Goal: Information Seeking & Learning: Learn about a topic

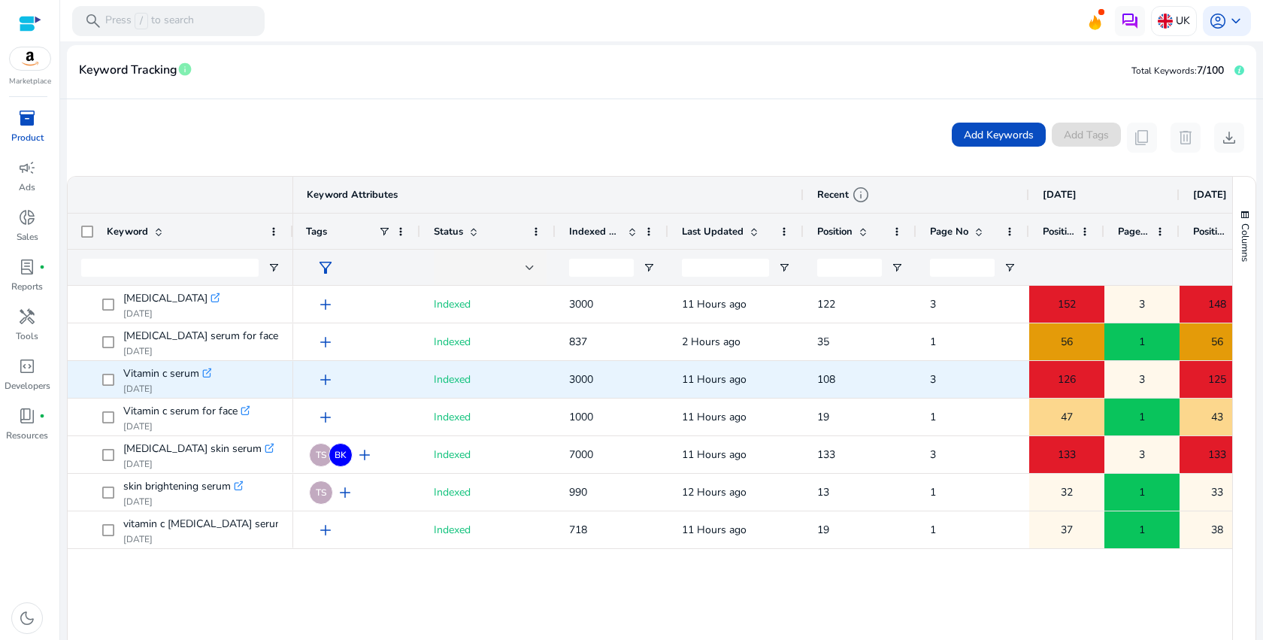
scroll to position [274, 0]
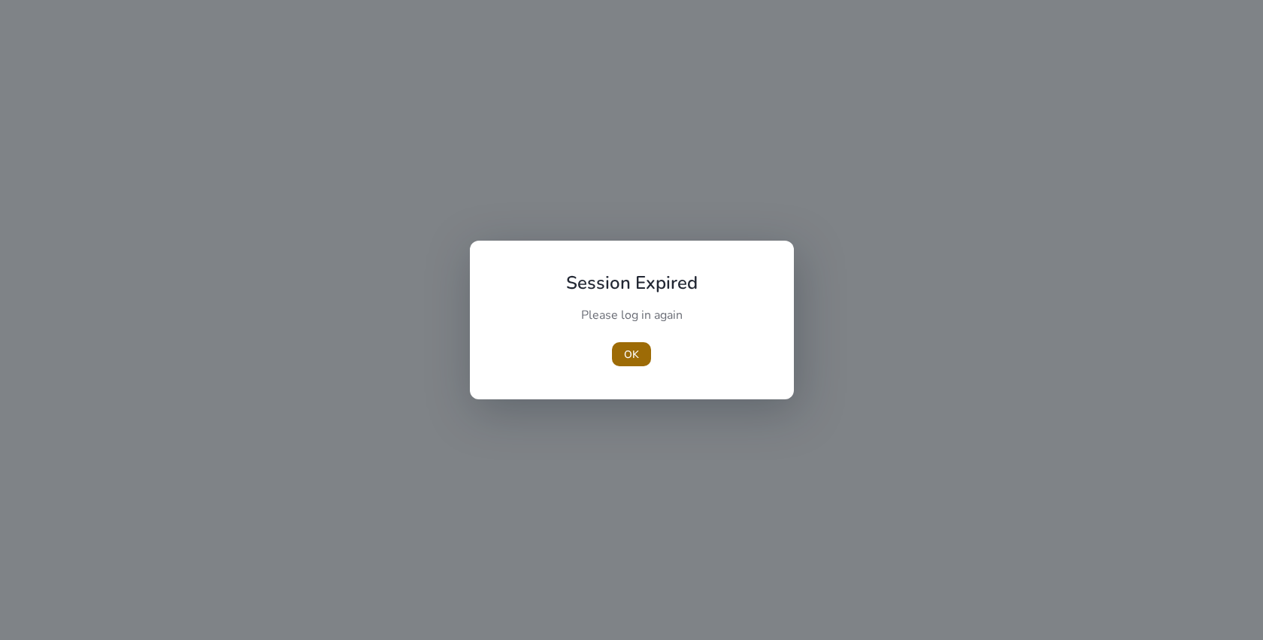
click at [627, 348] on span "OK" at bounding box center [631, 354] width 15 height 16
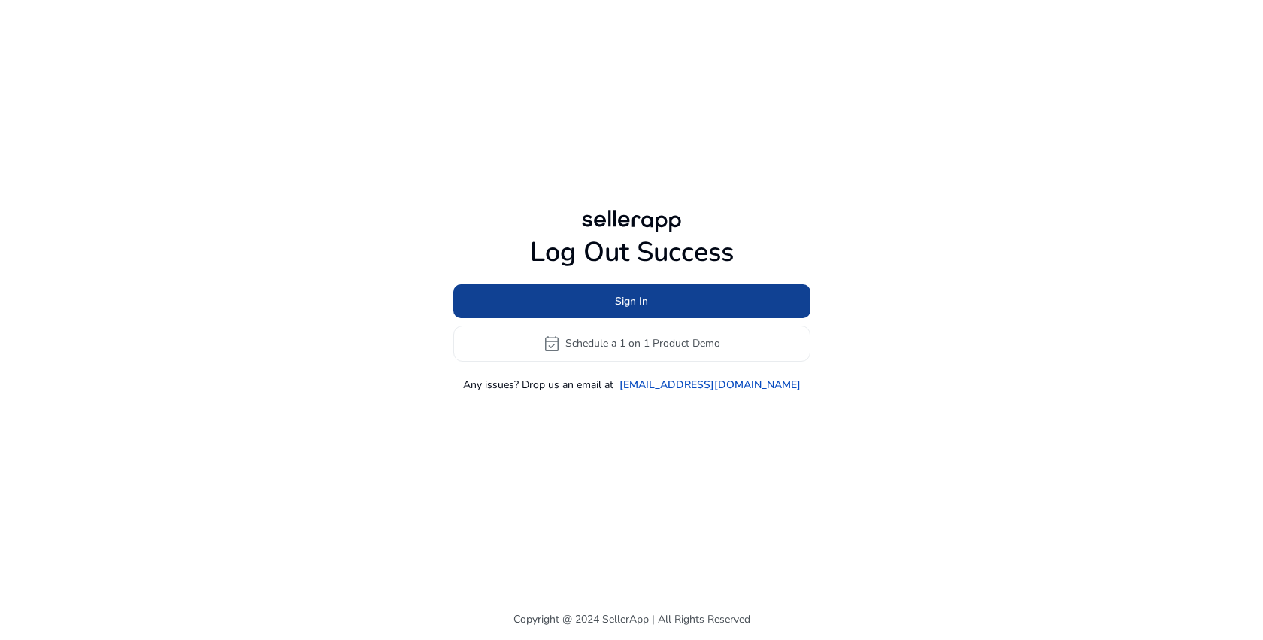
click at [655, 299] on span at bounding box center [631, 301] width 357 height 36
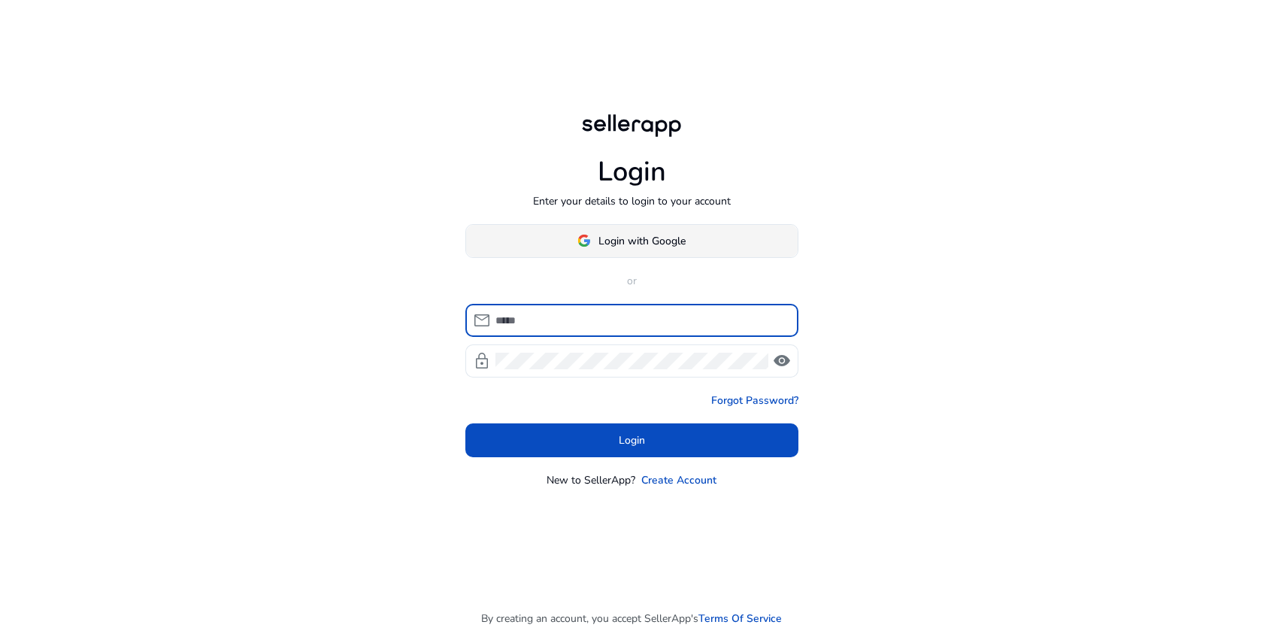
click at [673, 231] on span at bounding box center [631, 240] width 331 height 36
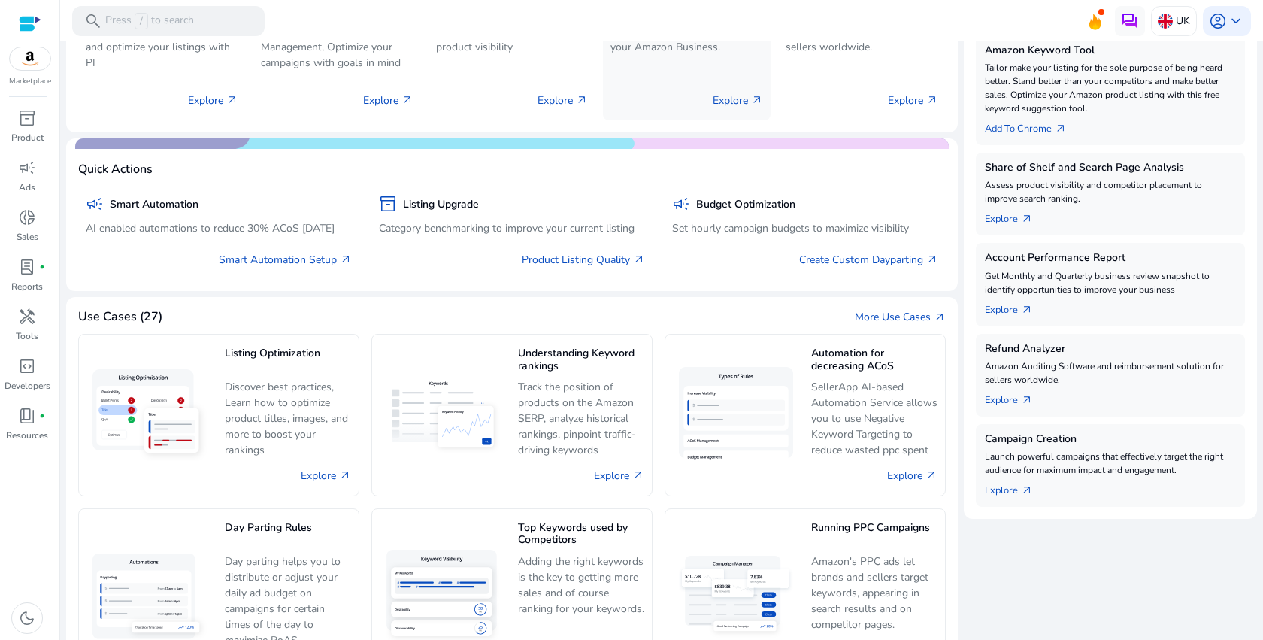
scroll to position [344, 0]
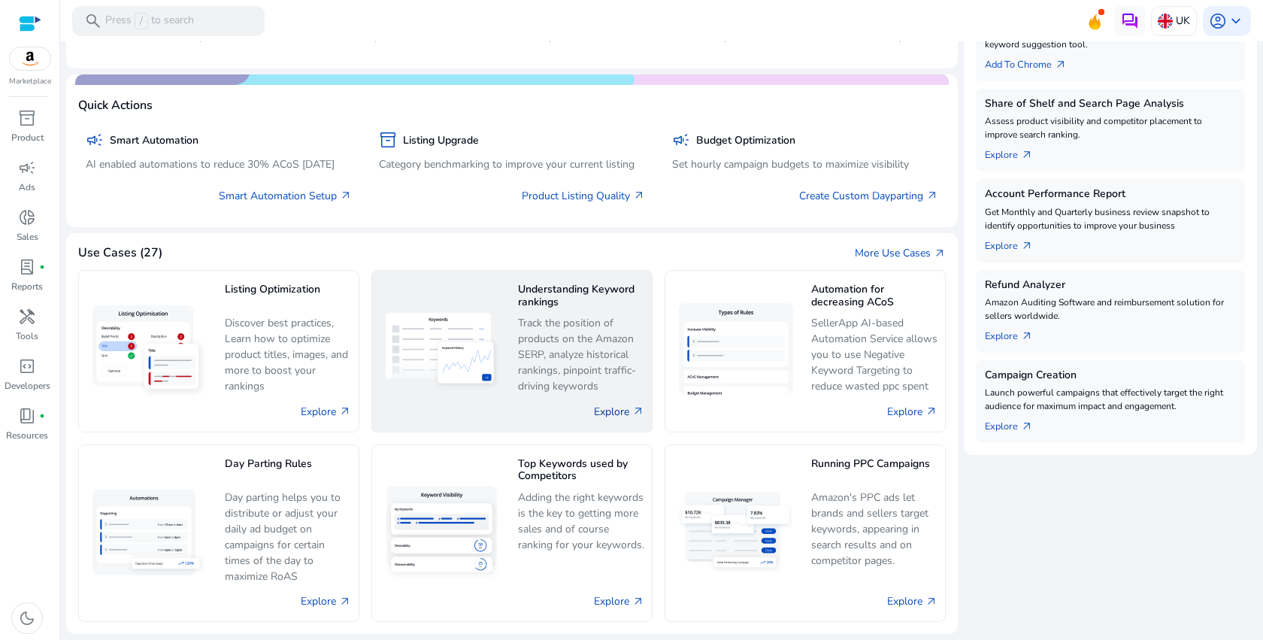
click at [618, 408] on link "Explore arrow_outward" at bounding box center [619, 412] width 50 height 16
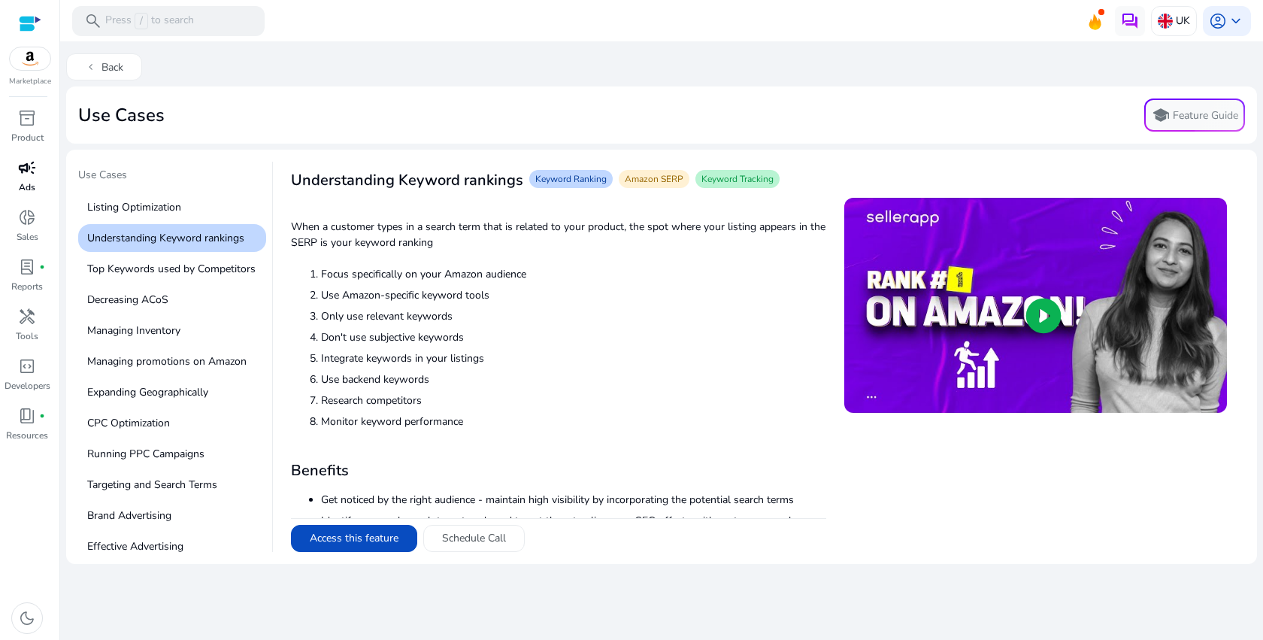
click at [11, 180] on link "campaign Ads" at bounding box center [27, 181] width 54 height 50
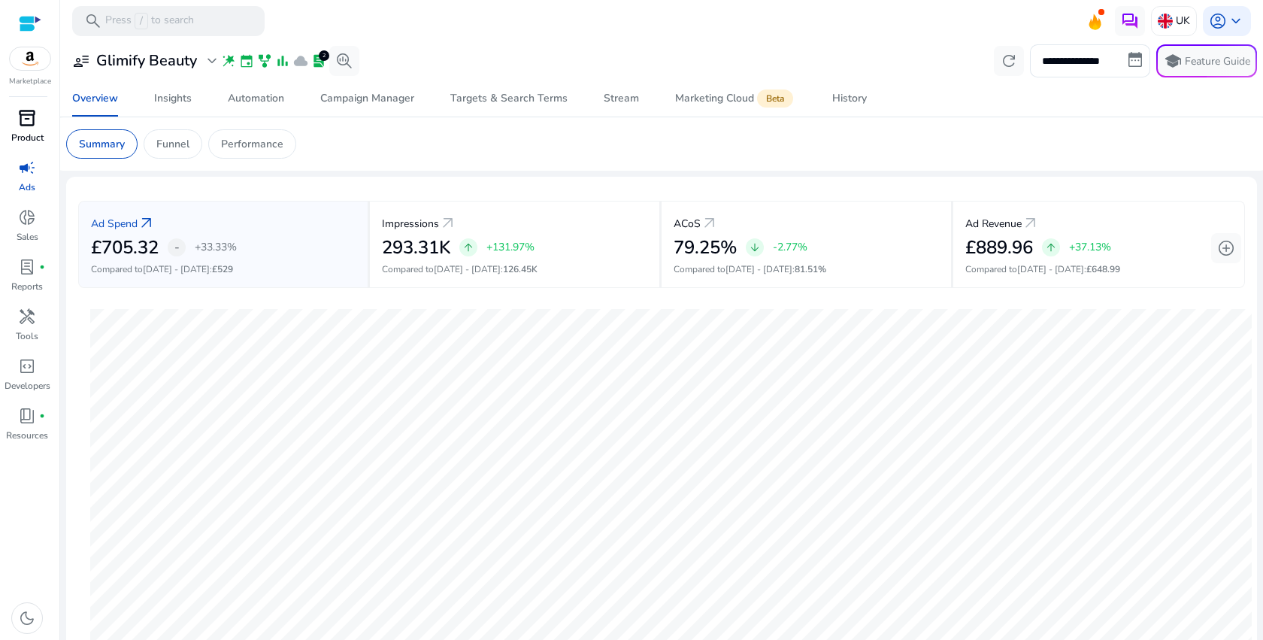
click at [35, 126] on span "inventory_2" at bounding box center [27, 118] width 18 height 18
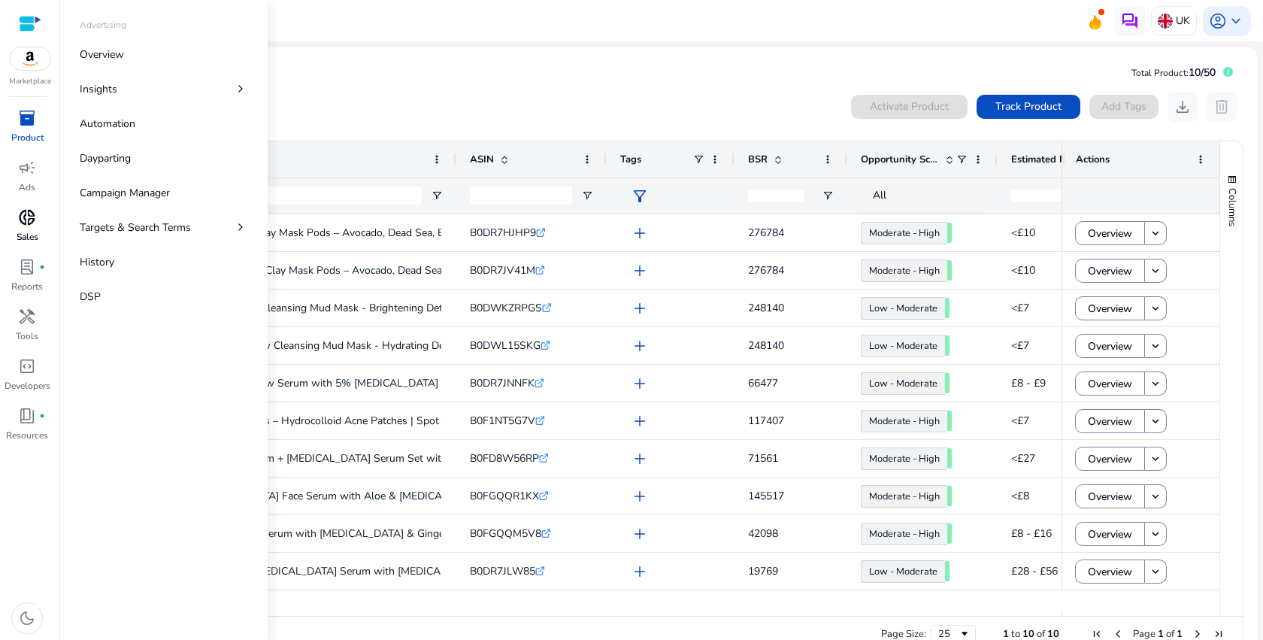
click at [23, 237] on p "Sales" at bounding box center [28, 237] width 22 height 14
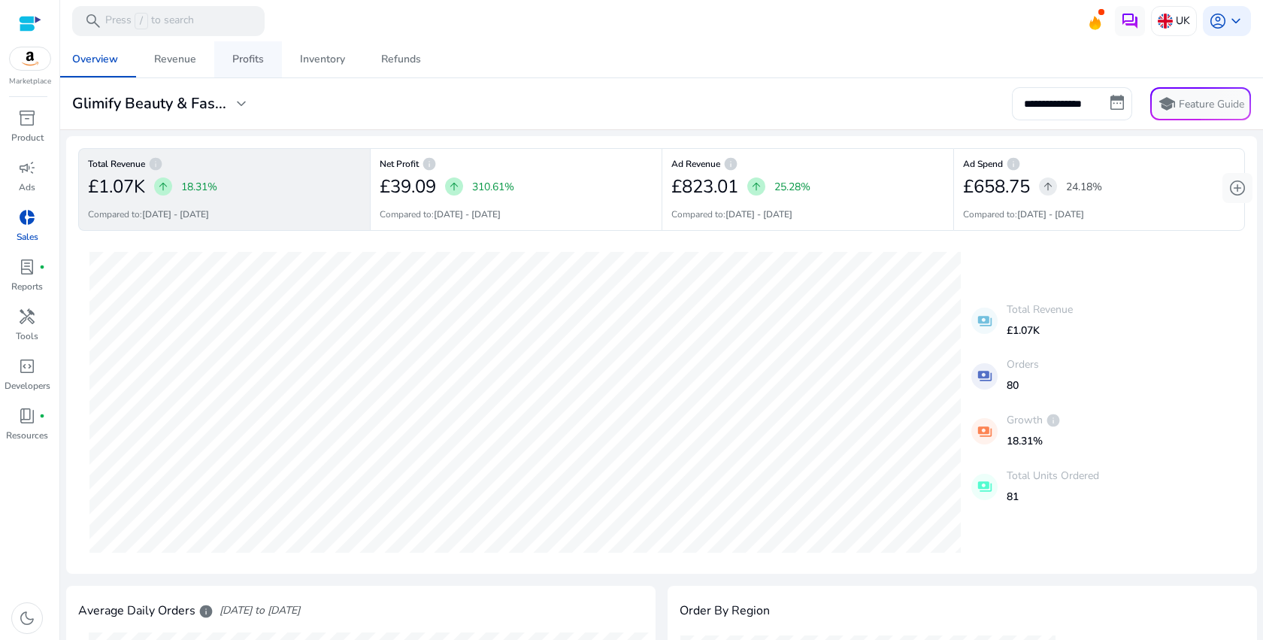
click at [251, 54] on div "Profits" at bounding box center [248, 59] width 32 height 11
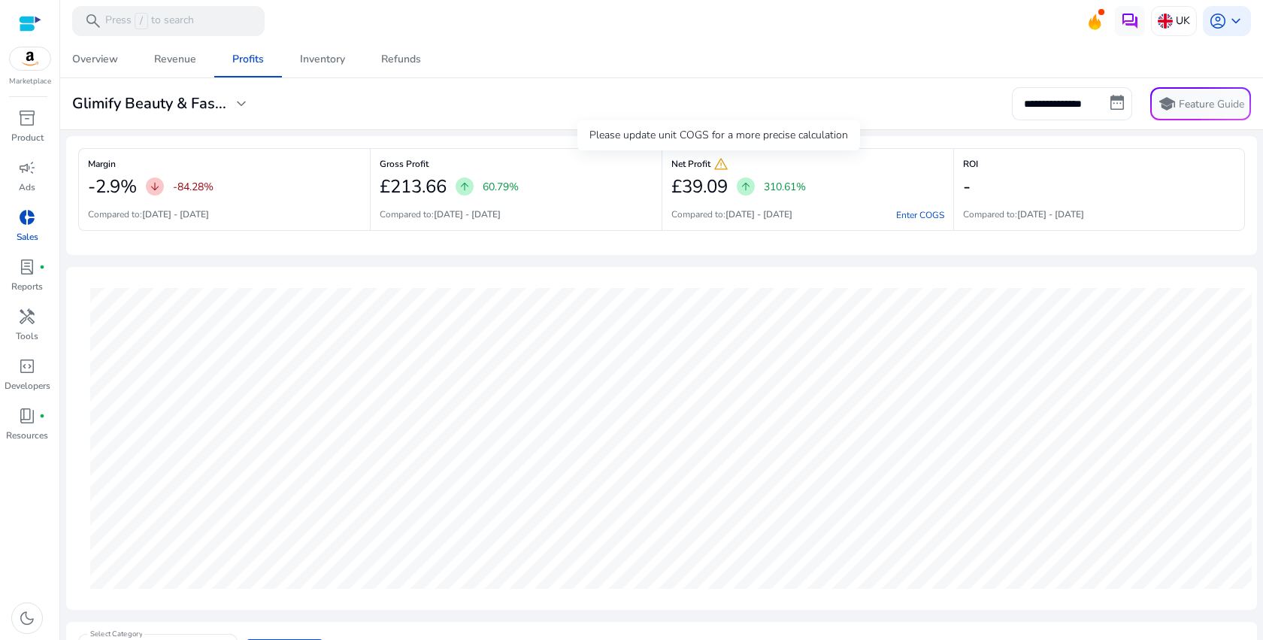
click at [720, 163] on span "warning" at bounding box center [720, 163] width 15 height 15
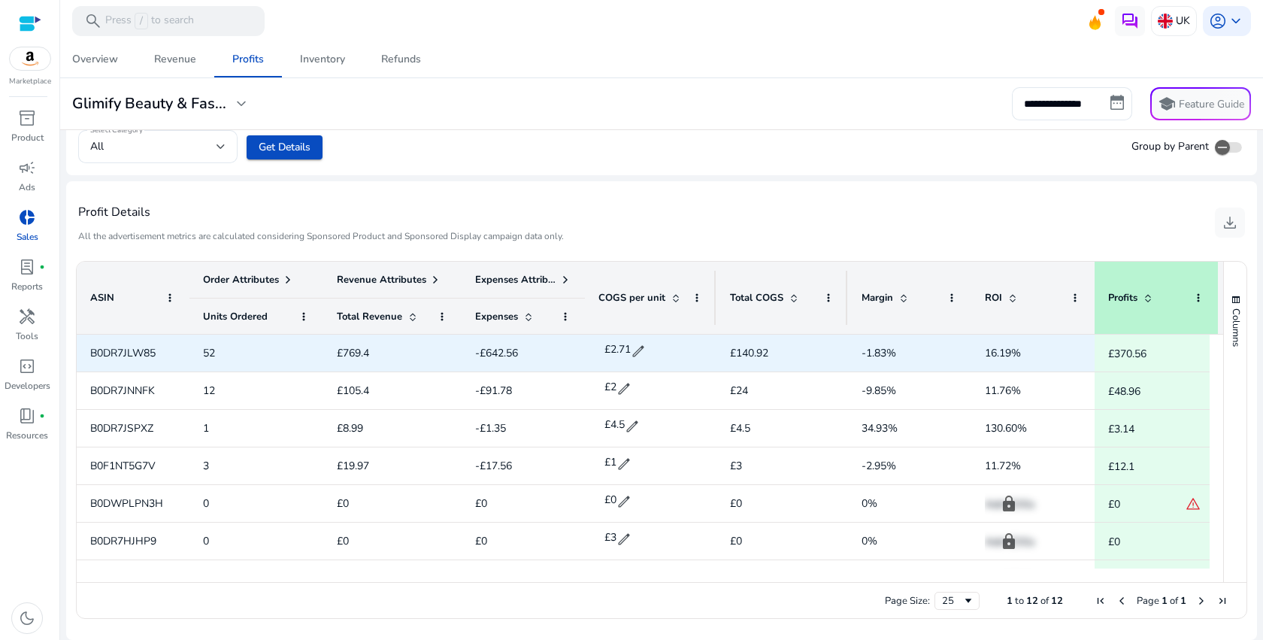
click at [1136, 358] on p "£370.56" at bounding box center [1127, 353] width 38 height 31
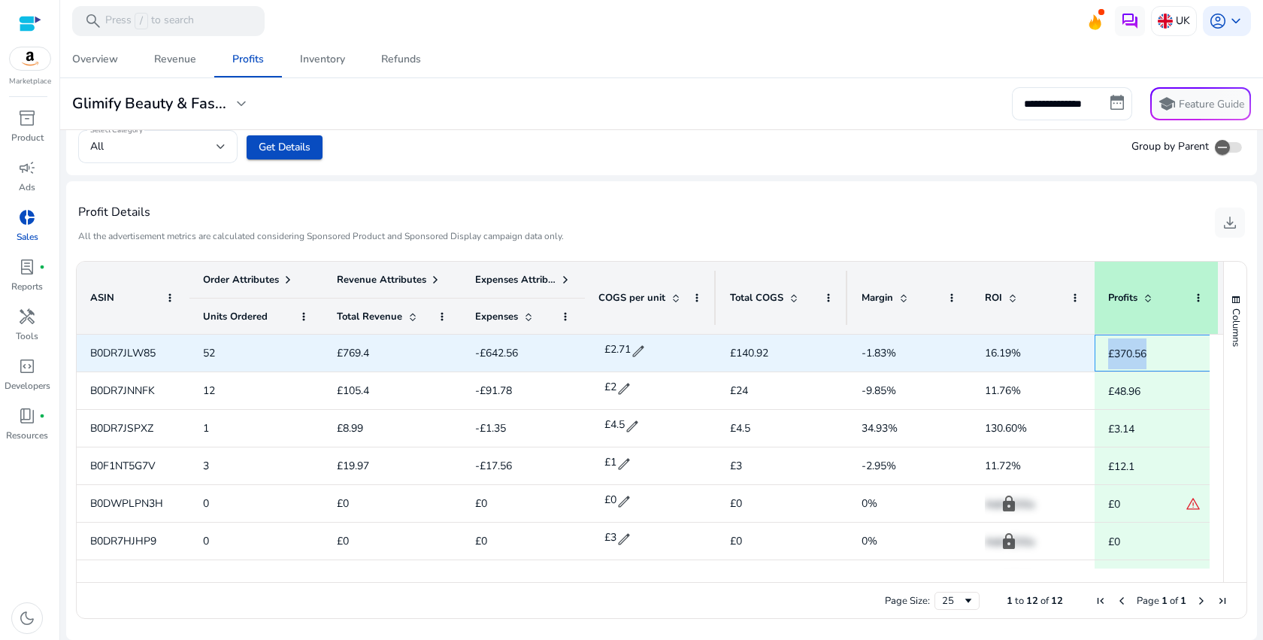
click at [1136, 358] on p "£370.56" at bounding box center [1127, 353] width 38 height 31
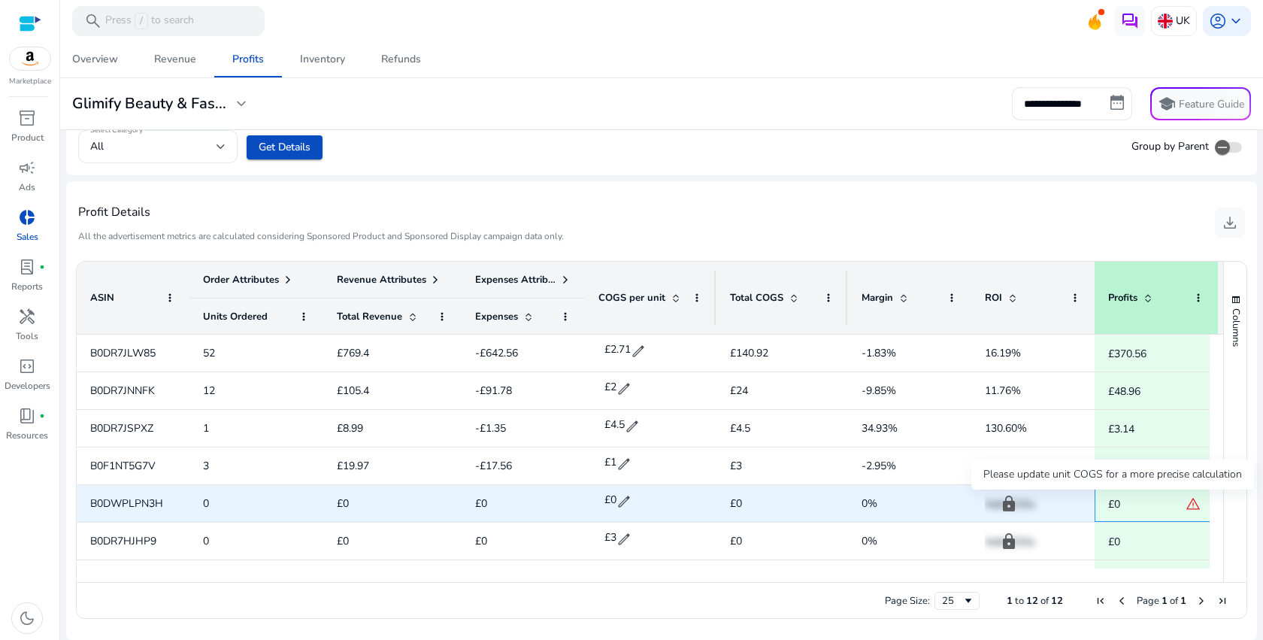
click at [1190, 503] on span "warning" at bounding box center [1192, 503] width 15 height 15
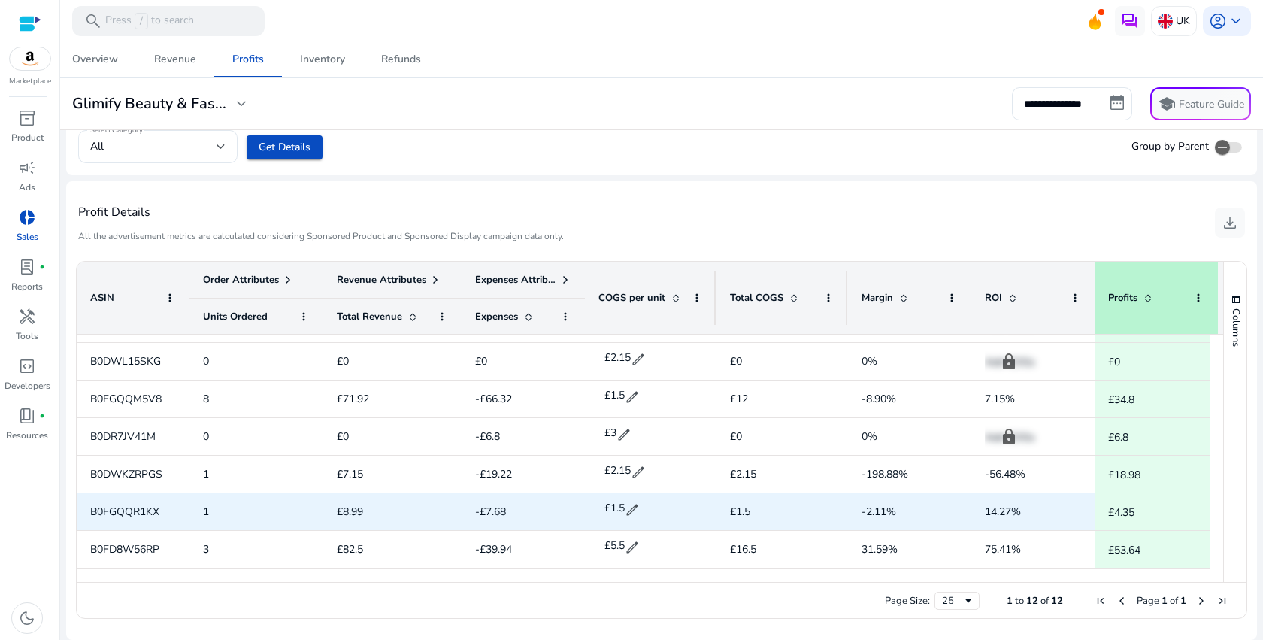
scroll to position [0, 14]
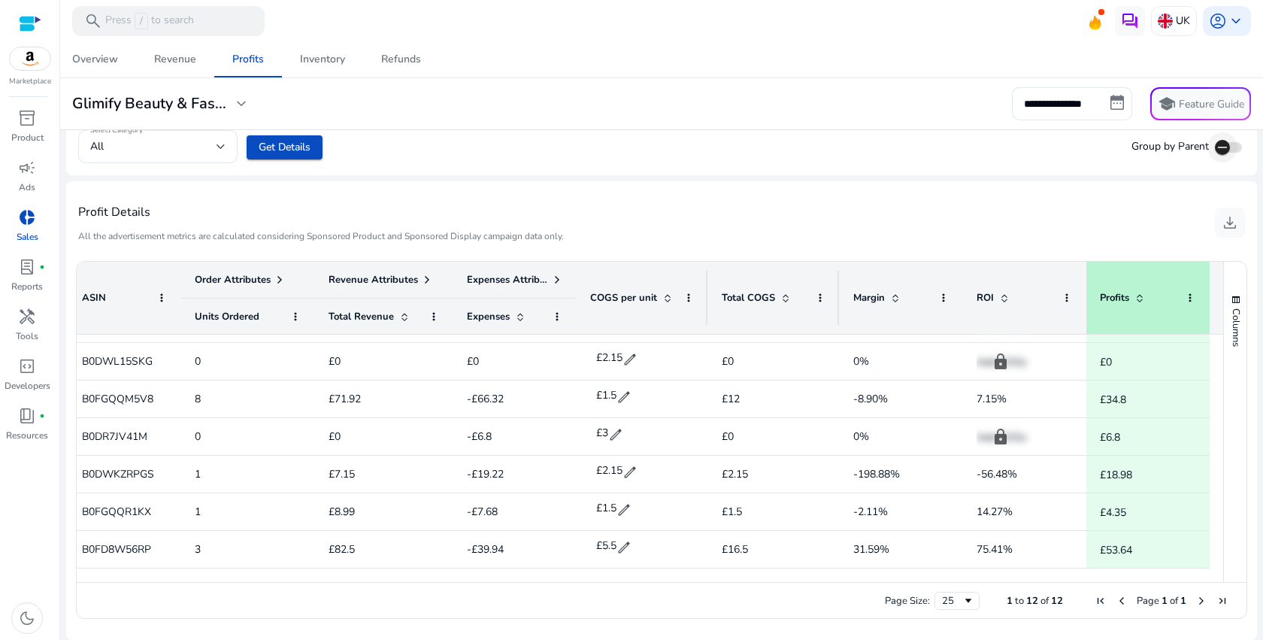
click at [1222, 147] on icon "button" at bounding box center [1222, 148] width 14 height 14
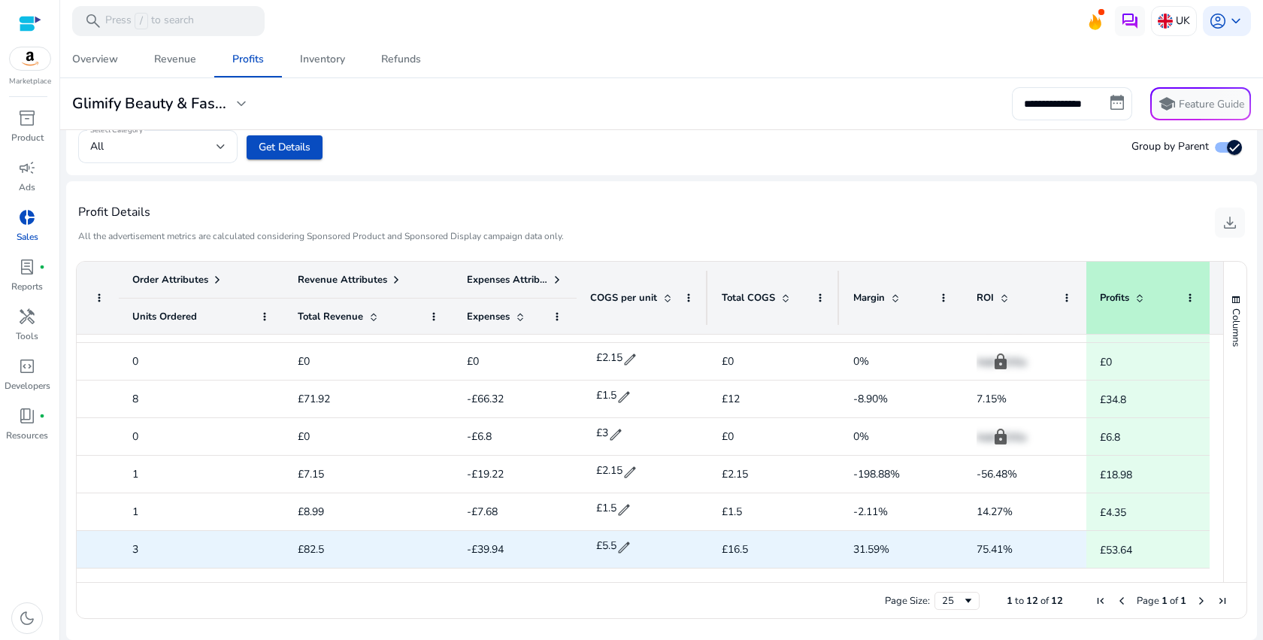
scroll to position [0, 0]
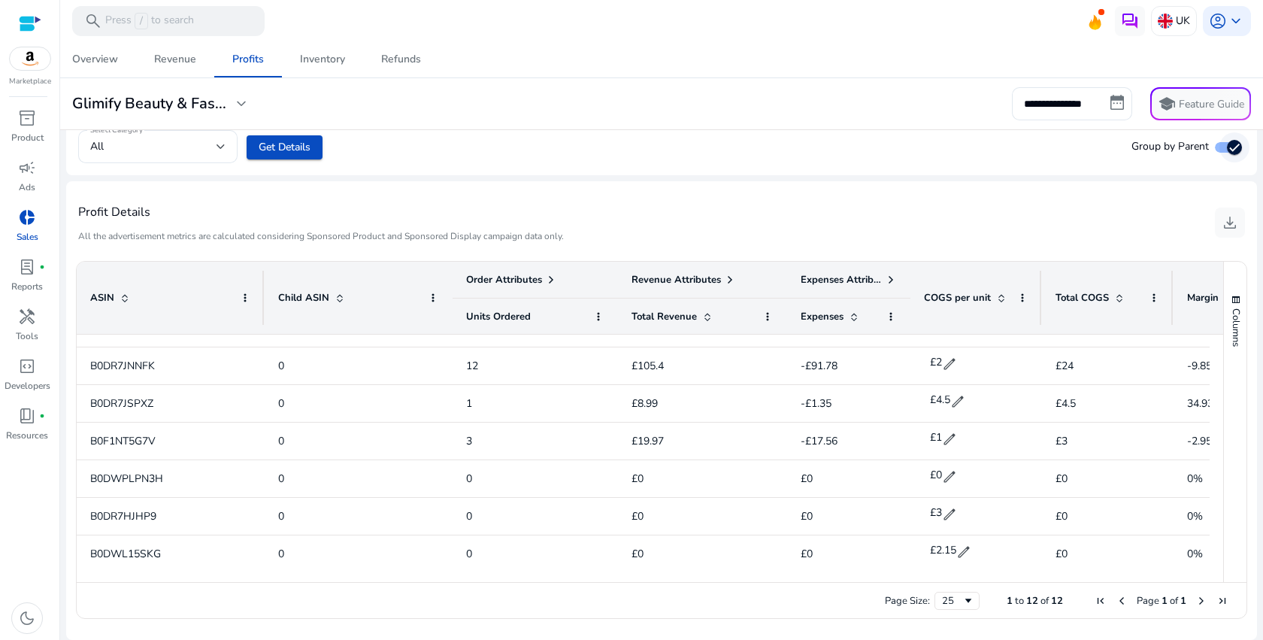
click at [1220, 148] on span "button" at bounding box center [1234, 147] width 30 height 30
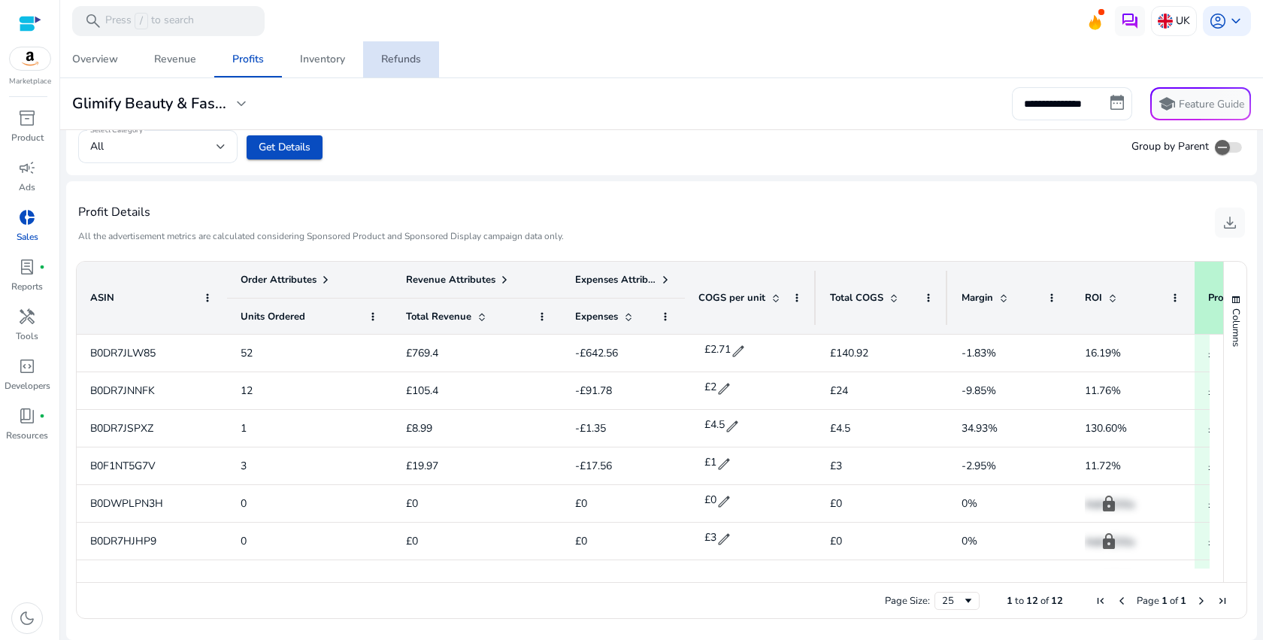
click at [379, 68] on link "Refunds" at bounding box center [401, 59] width 76 height 36
